Goal: Information Seeking & Learning: Learn about a topic

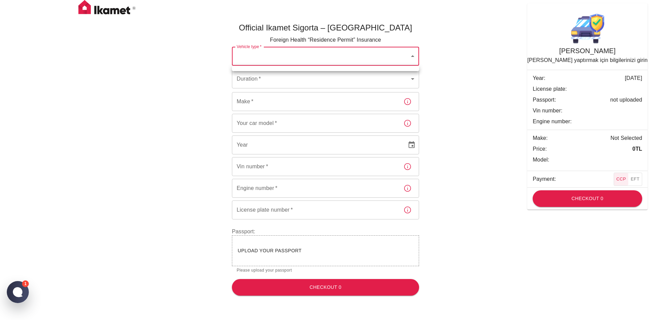
click at [285, 58] on body "Official Ikamet Sigorta – Turkey Foreign Health “Residence Permit” Insurance Ve…" at bounding box center [325, 150] width 651 height 301
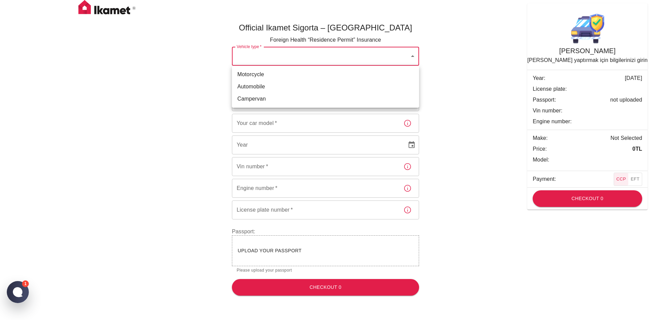
click at [461, 22] on div at bounding box center [325, 160] width 651 height 320
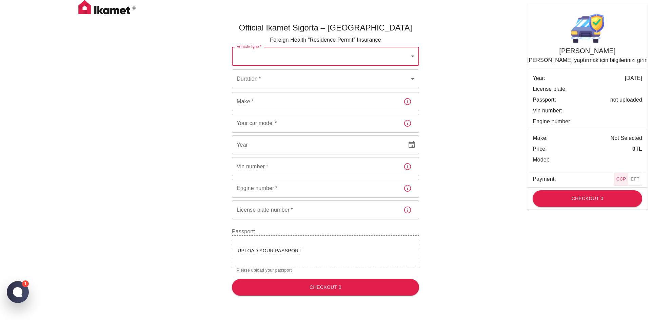
click at [113, 8] on img at bounding box center [107, 8] width 68 height 17
click at [87, 11] on img at bounding box center [107, 8] width 68 height 17
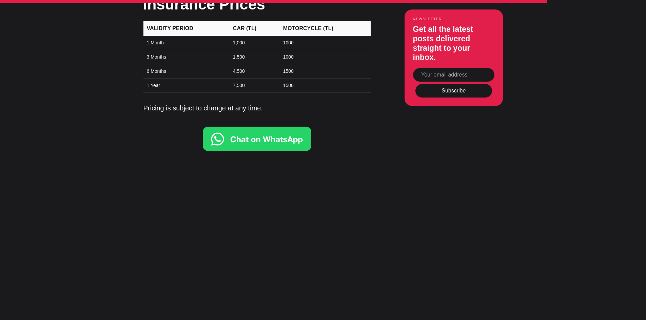
scroll to position [2305, 0]
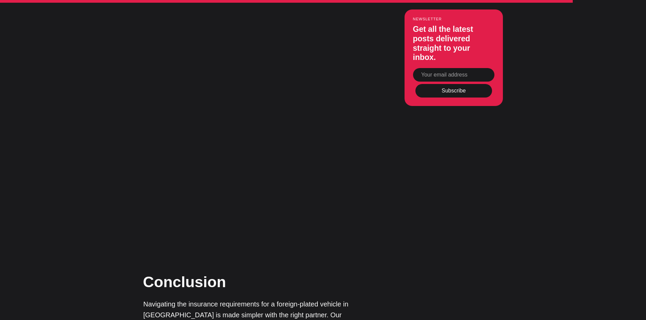
scroll to position [2509, 0]
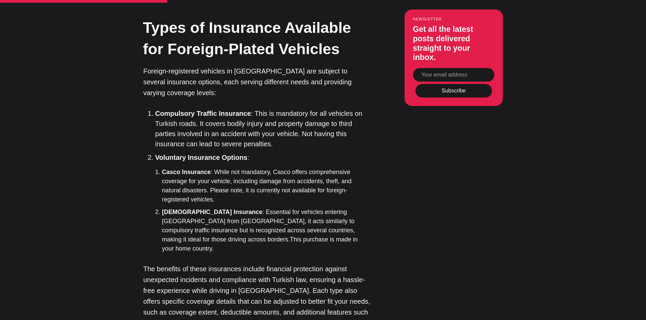
scroll to position [983, 0]
